Goal: Task Accomplishment & Management: Complete application form

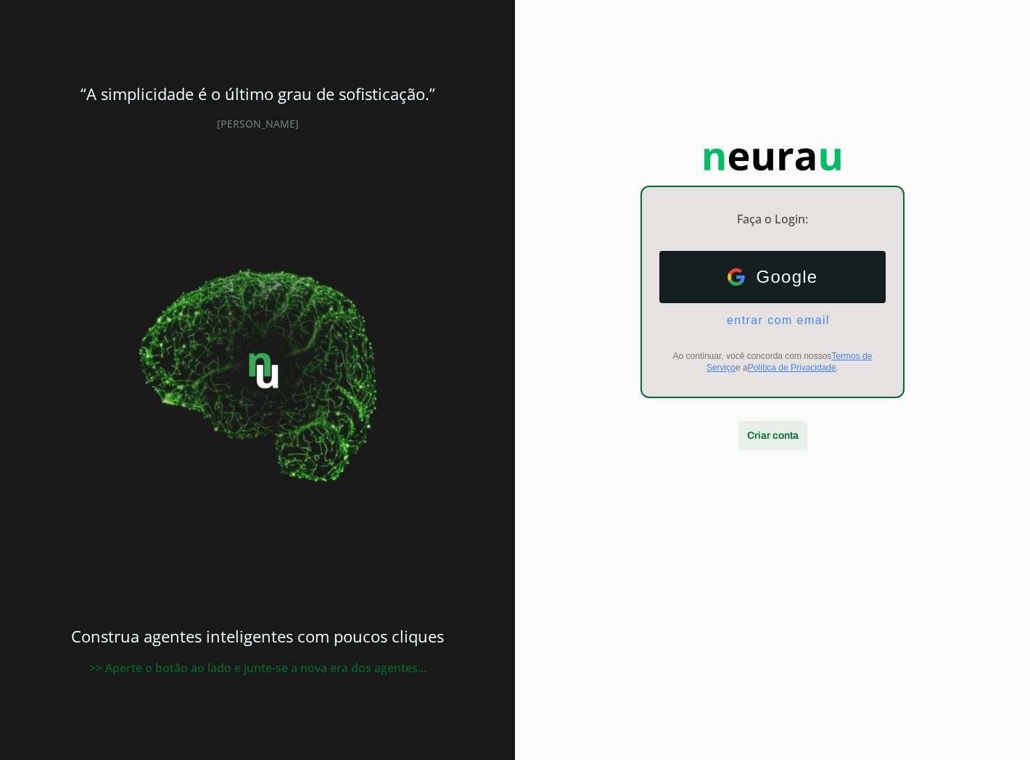
click at [774, 424] on span at bounding box center [772, 435] width 69 height 35
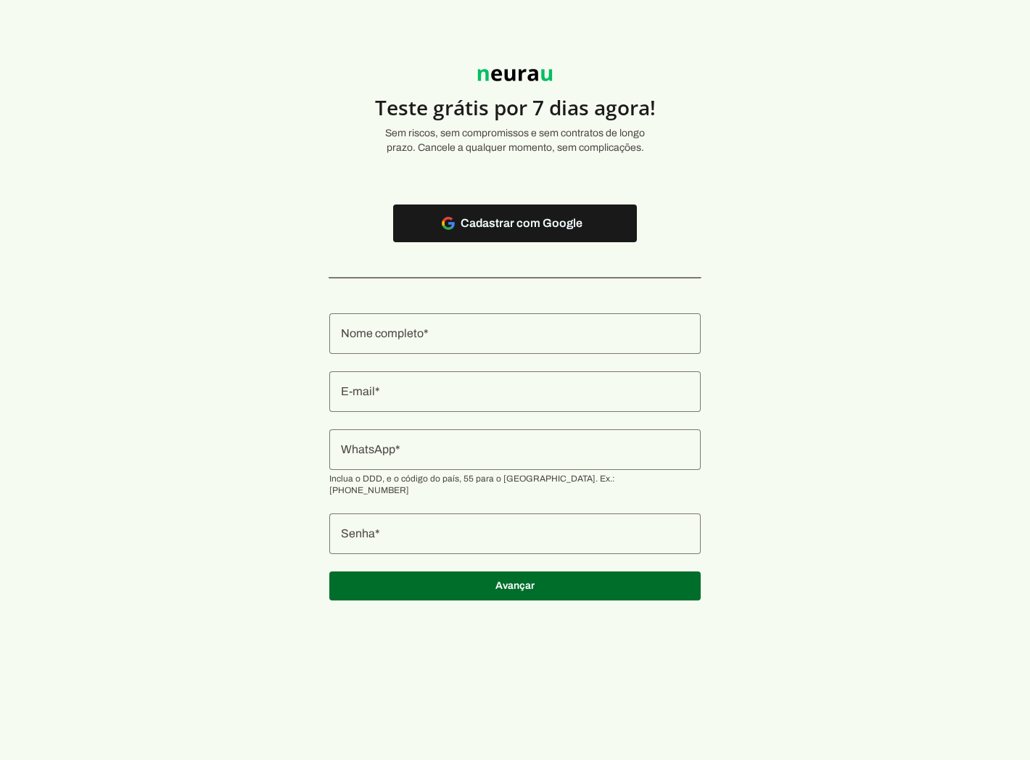
click at [400, 347] on div at bounding box center [514, 333] width 371 height 41
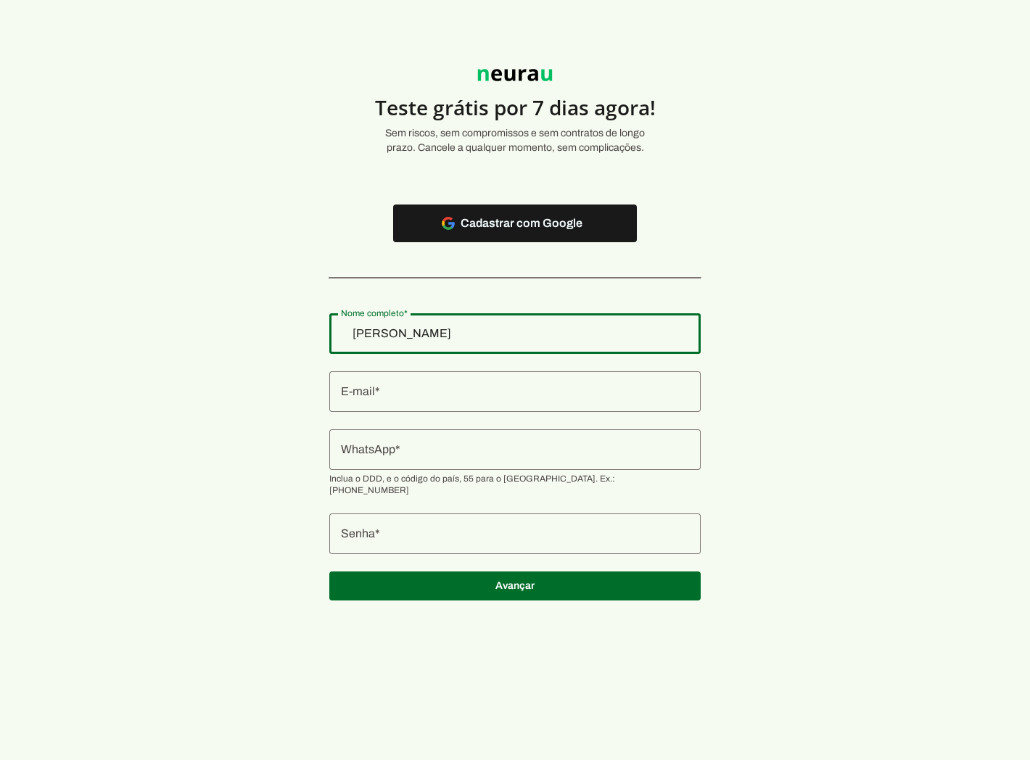
type input "[PERSON_NAME]"
type md-outlined-text-field "[PERSON_NAME]"
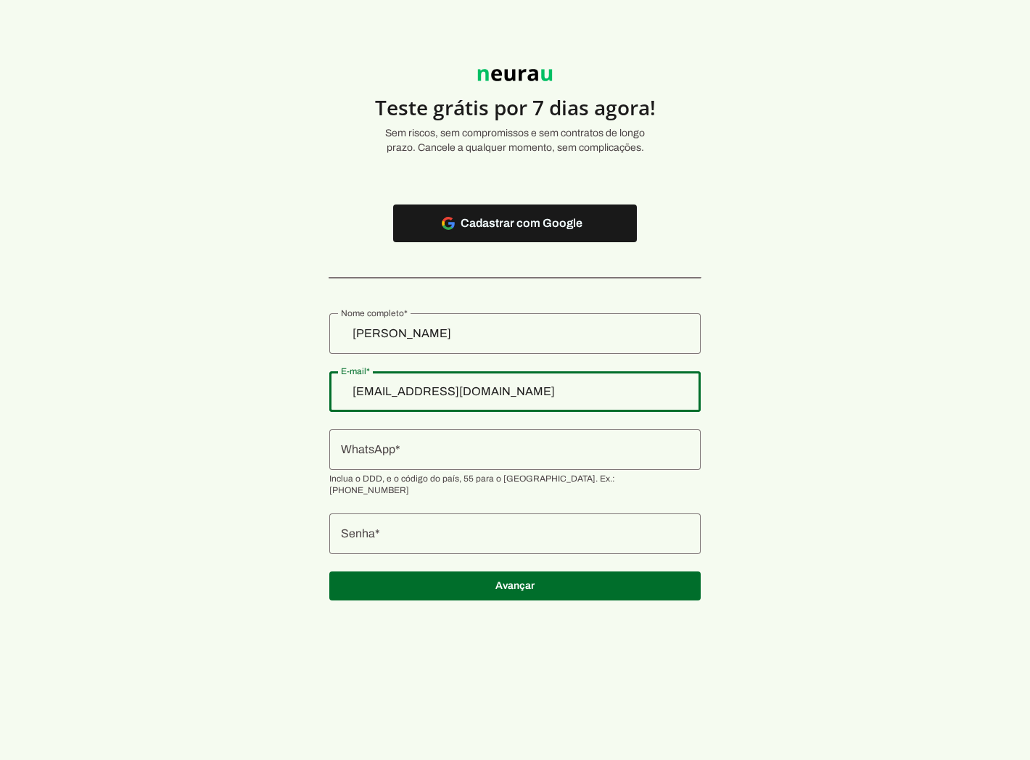
type input "[EMAIL_ADDRESS][DOMAIN_NAME]"
type md-outlined-text-field "[EMAIL_ADDRESS][DOMAIN_NAME]"
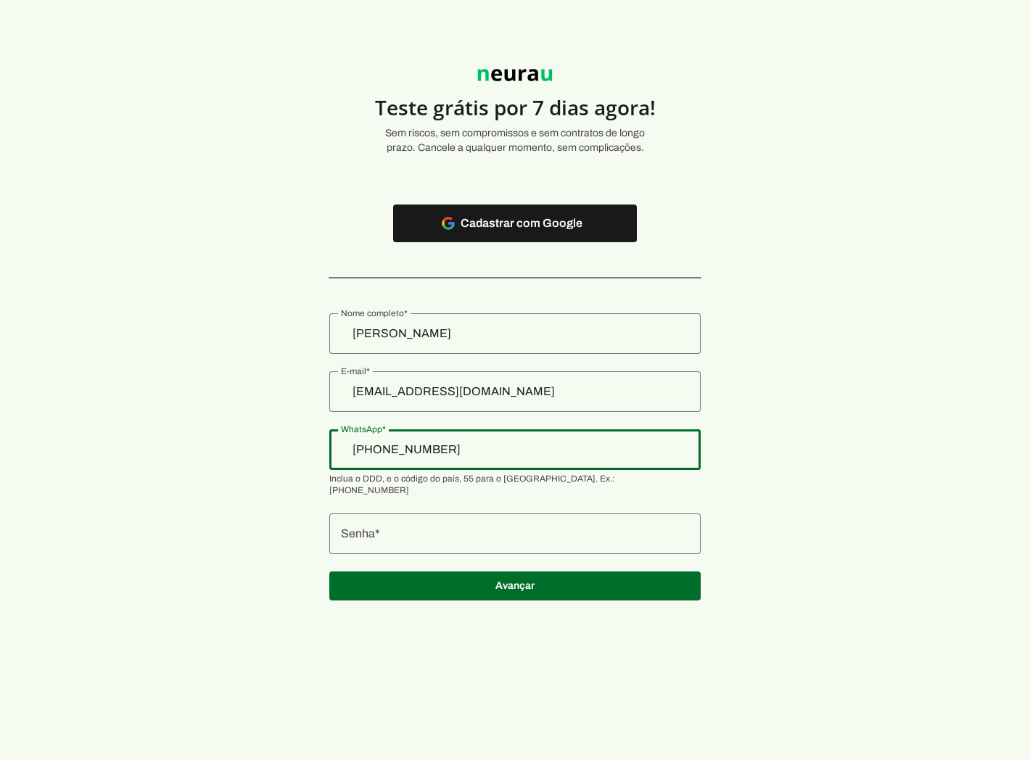
click at [540, 460] on div "[PHONE_NUMBER]" at bounding box center [514, 449] width 371 height 41
click at [404, 448] on input "[PHONE_NUMBER]" at bounding box center [515, 449] width 348 height 17
click at [498, 441] on input "[PHONE_NUMBER]" at bounding box center [515, 449] width 348 height 17
type input "[PHONE_NUMBER]"
type md-outlined-text-field "[PHONE_NUMBER]"
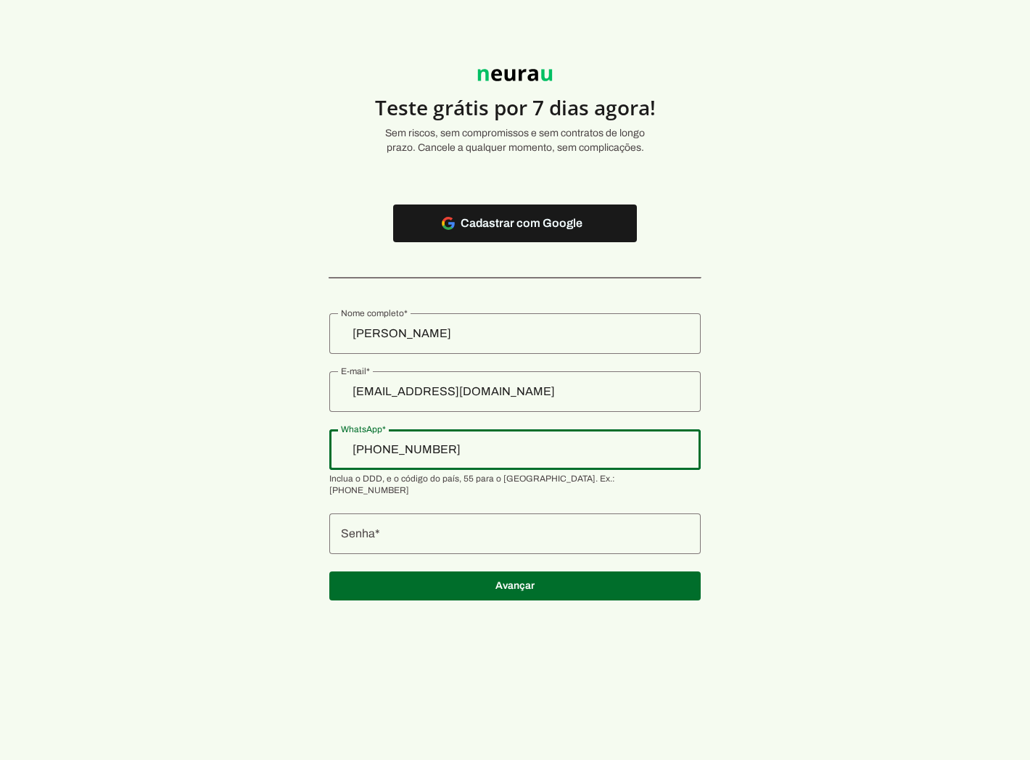
click at [431, 446] on input "[PHONE_NUMBER]" at bounding box center [515, 449] width 348 height 17
click at [516, 447] on input "[PHONE_NUMBER]_" at bounding box center [515, 449] width 348 height 17
type input "[PHONE_NUMBER]"
type md-outlined-text-field "[PHONE_NUMBER]"
click at [424, 447] on input "[PHONE_NUMBER]" at bounding box center [515, 449] width 348 height 17
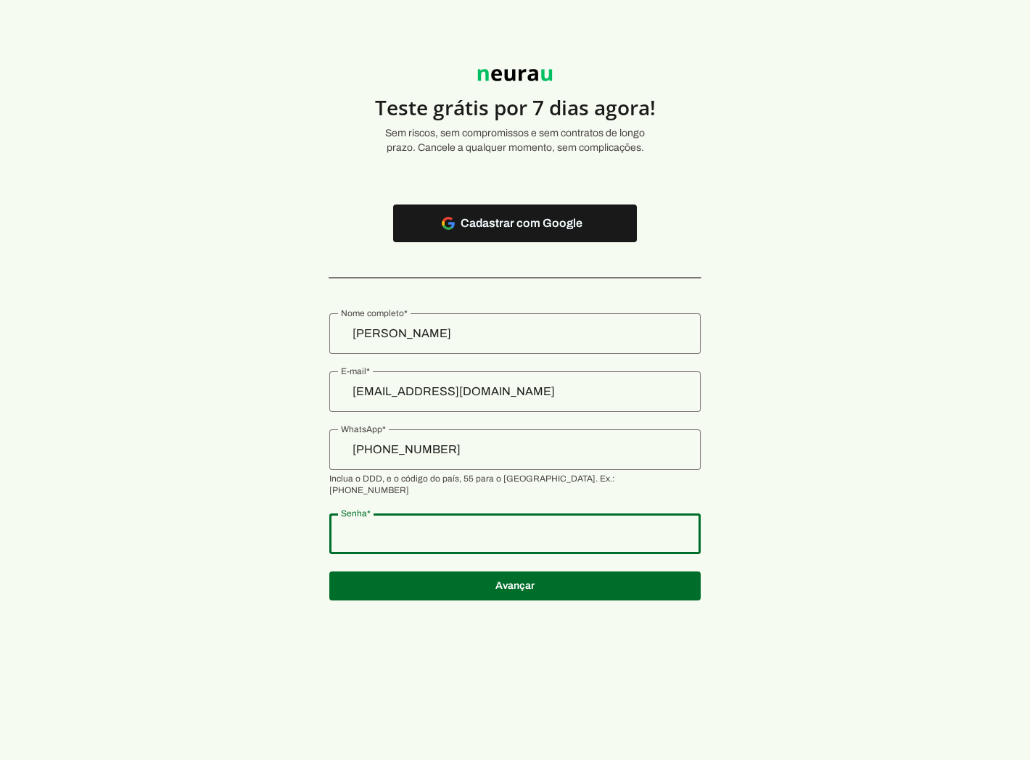
type md-outlined-text-field "123456789"
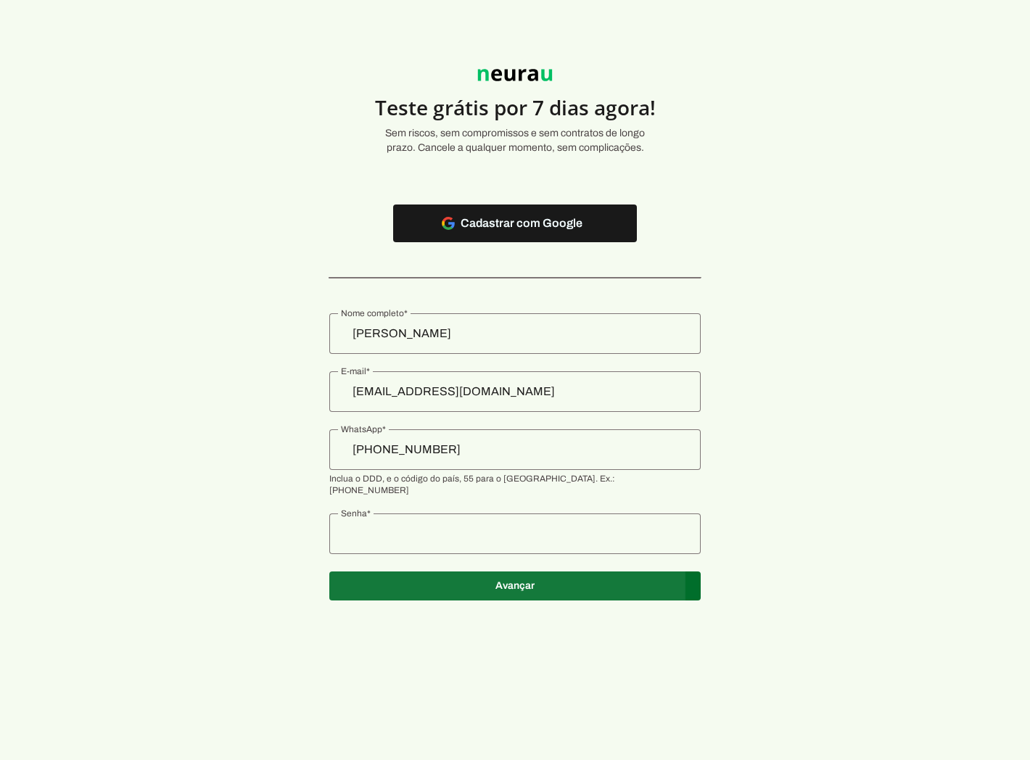
click at [476, 569] on span at bounding box center [514, 586] width 371 height 35
